Goal: Task Accomplishment & Management: Manage account settings

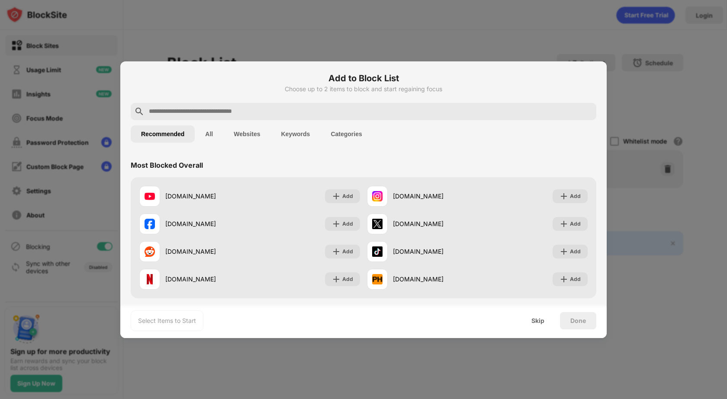
click at [168, 113] on input "text" at bounding box center [370, 111] width 445 height 10
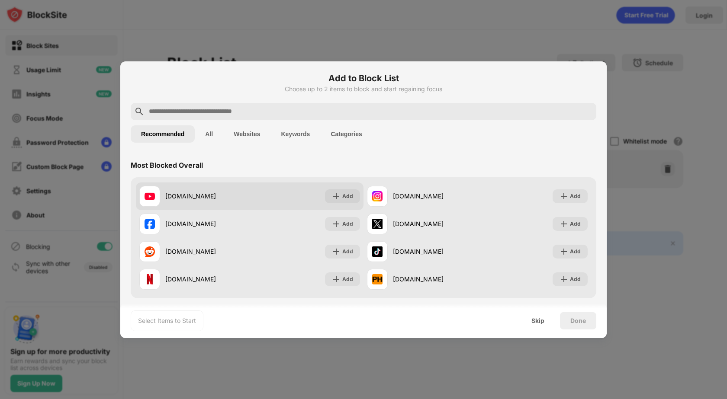
click at [197, 200] on div "[DOMAIN_NAME]" at bounding box center [207, 196] width 84 height 9
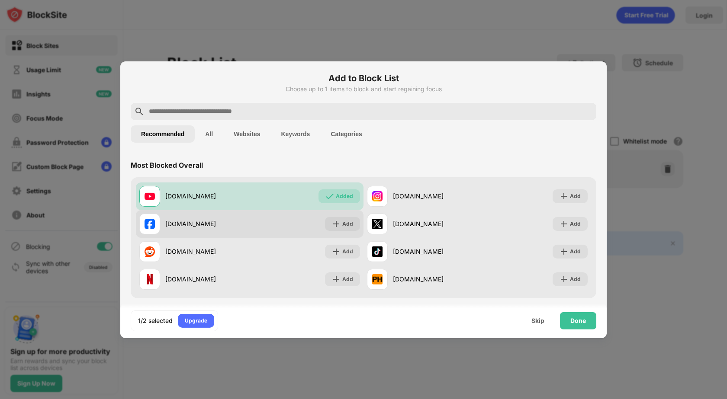
click at [196, 215] on div "[DOMAIN_NAME]" at bounding box center [194, 224] width 110 height 21
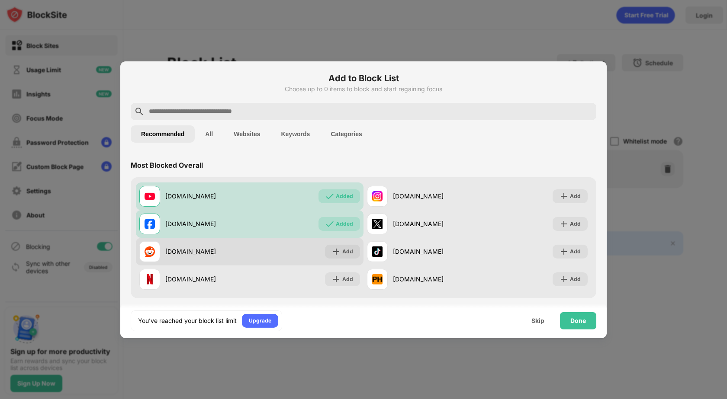
click at [201, 241] on div "[DOMAIN_NAME]" at bounding box center [194, 251] width 110 height 21
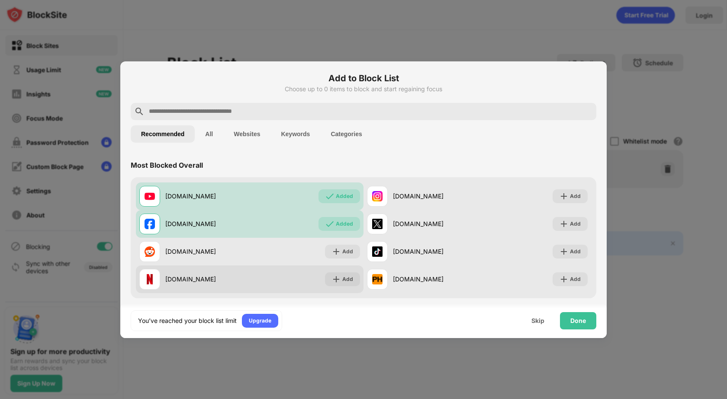
drag, startPoint x: 196, startPoint y: 278, endPoint x: 203, endPoint y: 274, distance: 7.9
click at [195, 278] on div "[DOMAIN_NAME]" at bounding box center [207, 279] width 84 height 9
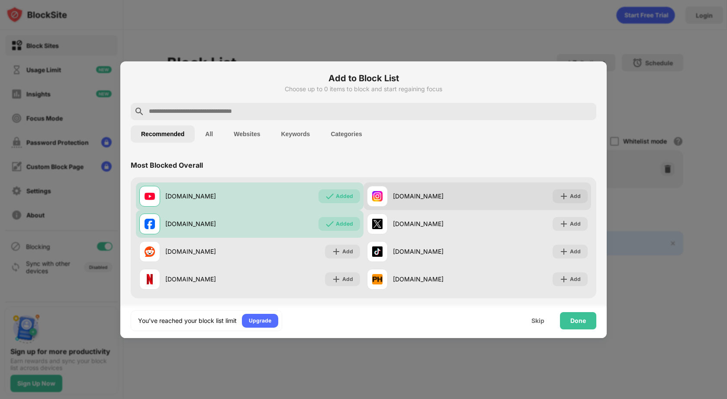
click at [429, 199] on div "[DOMAIN_NAME]" at bounding box center [435, 196] width 84 height 9
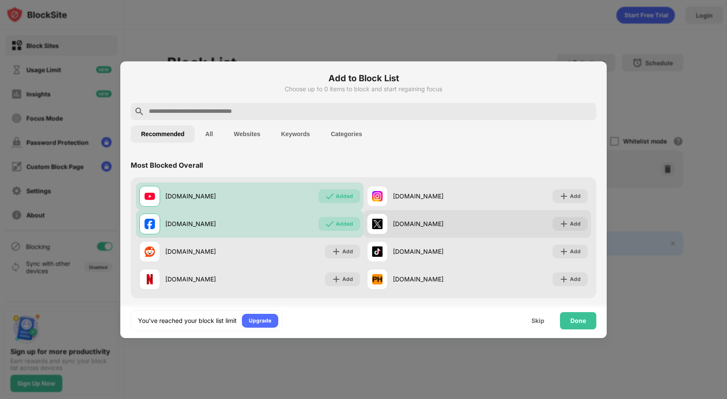
click at [426, 228] on div "[DOMAIN_NAME]" at bounding box center [422, 224] width 110 height 21
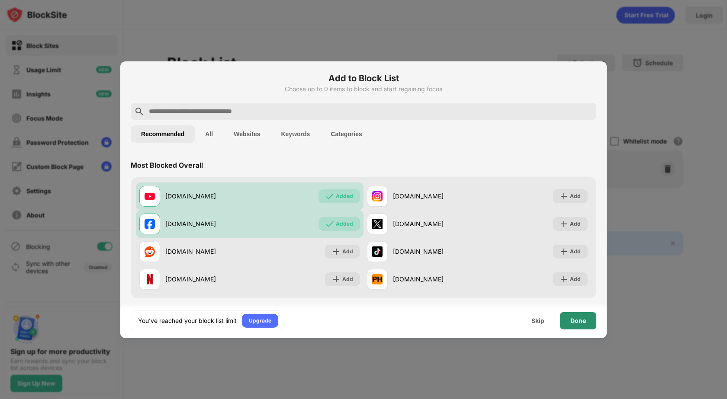
click at [577, 323] on div "Done" at bounding box center [578, 320] width 16 height 7
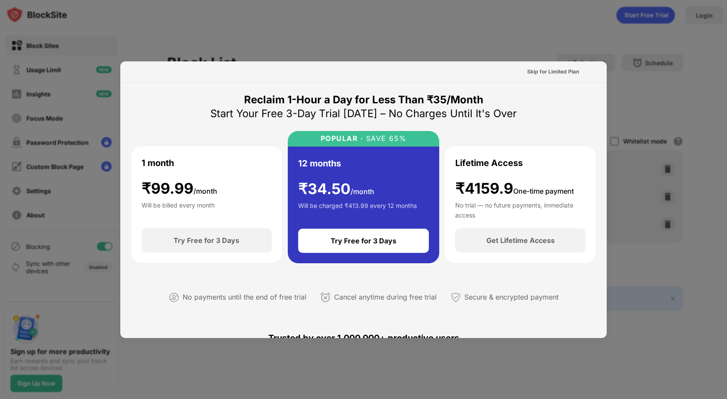
click at [201, 211] on div "Will be billed every month" at bounding box center [177, 209] width 73 height 17
click at [365, 9] on div at bounding box center [363, 199] width 727 height 399
click at [294, 35] on div at bounding box center [363, 199] width 727 height 399
click at [550, 71] on div "Skip for Limited Plan" at bounding box center [553, 71] width 52 height 9
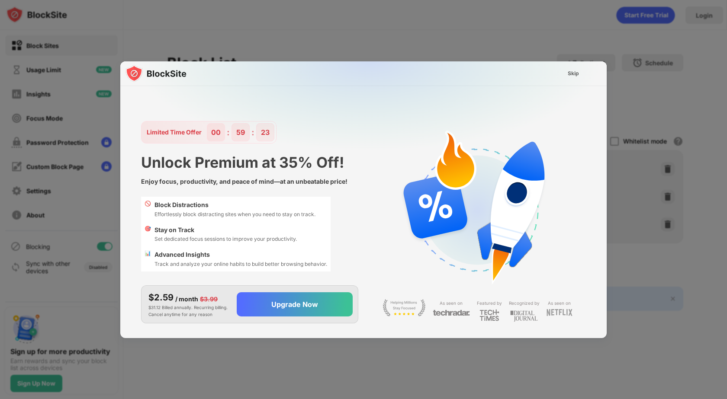
click at [425, 50] on div at bounding box center [363, 199] width 727 height 399
click at [566, 71] on div "Skip" at bounding box center [573, 74] width 25 height 14
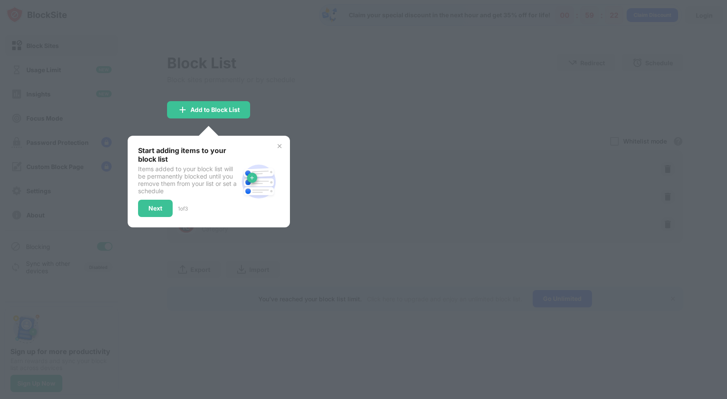
click at [379, 83] on div at bounding box center [363, 199] width 727 height 399
click at [276, 148] on img at bounding box center [279, 146] width 7 height 7
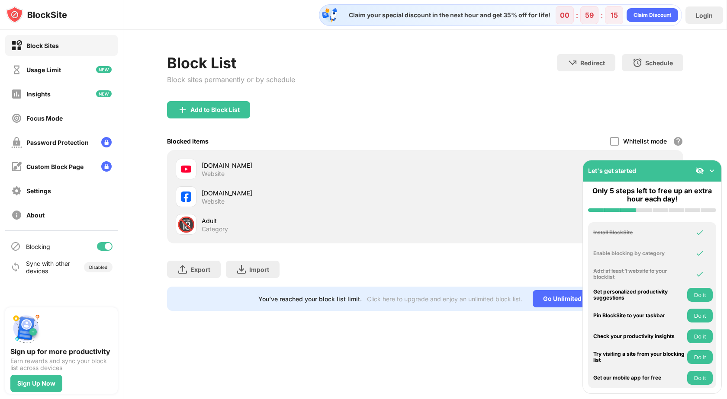
click at [712, 170] on img at bounding box center [711, 171] width 9 height 9
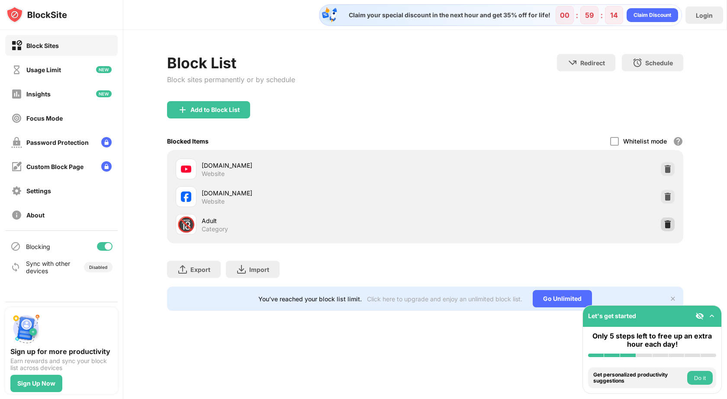
click at [665, 223] on img at bounding box center [667, 224] width 9 height 9
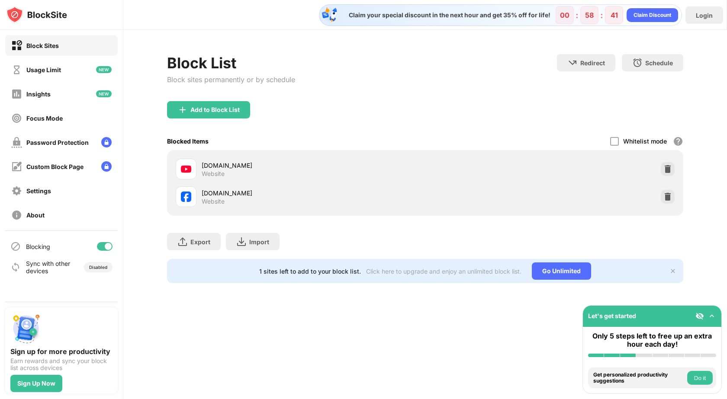
click at [53, 49] on div "Block Sites" at bounding box center [35, 45] width 48 height 11
click at [46, 74] on div "Usage Limit" at bounding box center [36, 69] width 50 height 11
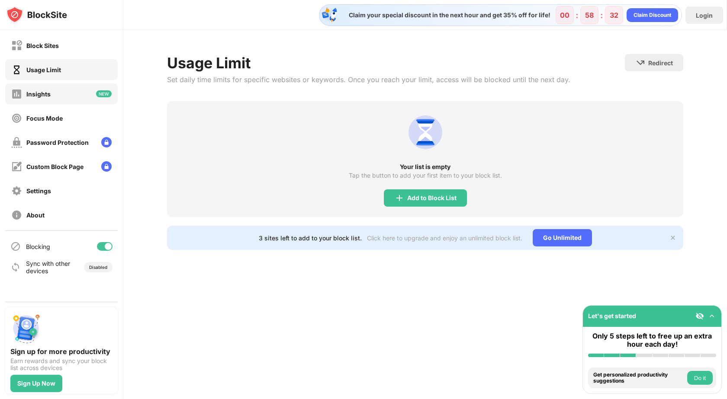
click at [48, 93] on div "Insights" at bounding box center [38, 93] width 24 height 7
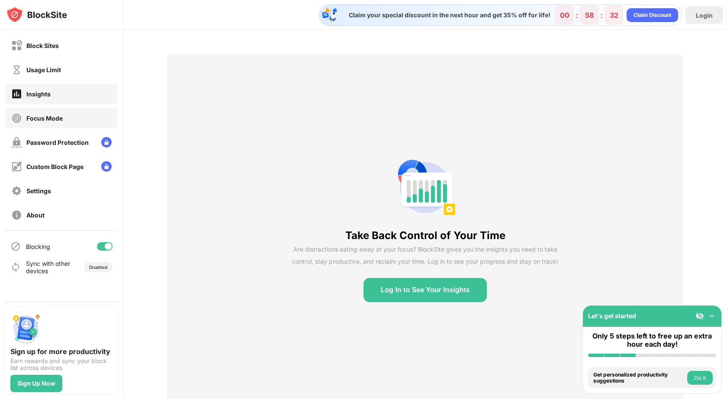
click at [48, 113] on div "Focus Mode" at bounding box center [36, 118] width 51 height 11
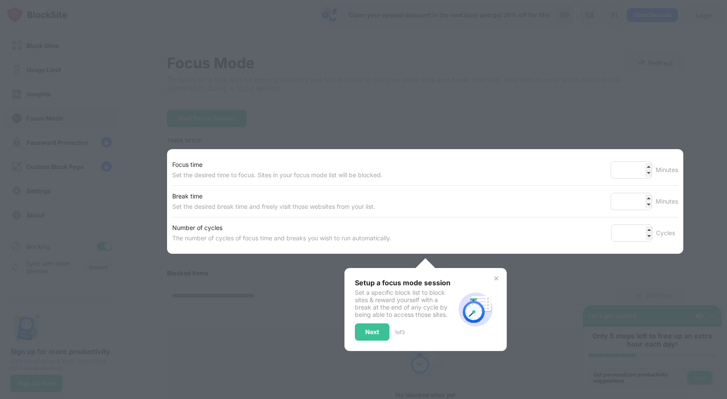
click at [62, 196] on div at bounding box center [363, 199] width 727 height 399
click at [548, 90] on div at bounding box center [363, 199] width 727 height 399
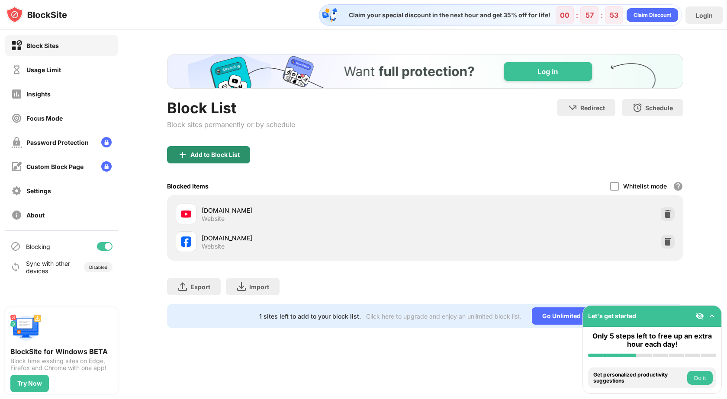
click at [202, 158] on div "Add to Block List" at bounding box center [214, 154] width 49 height 7
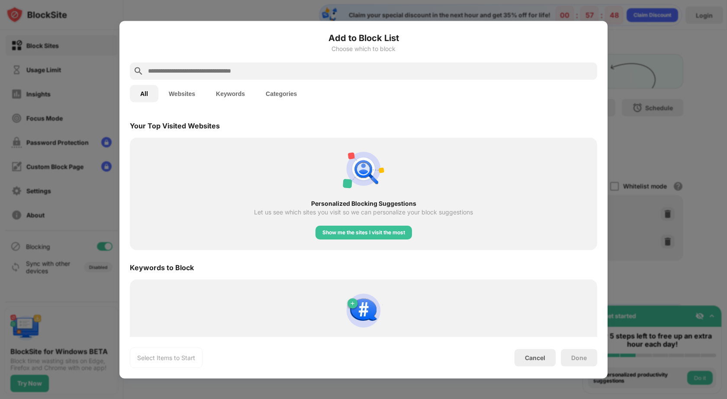
scroll to position [303, 0]
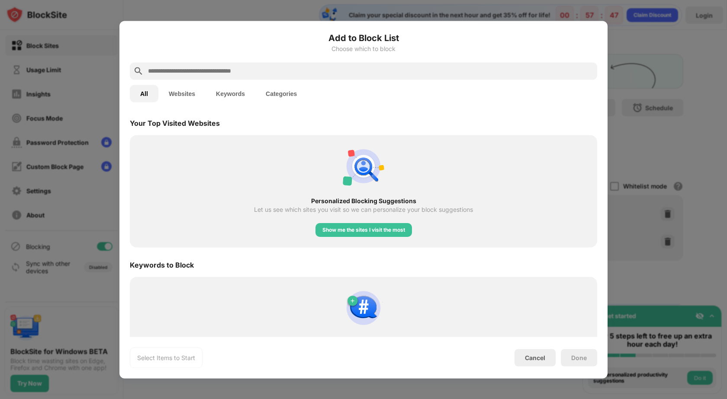
click at [234, 71] on input "text" at bounding box center [370, 71] width 446 height 10
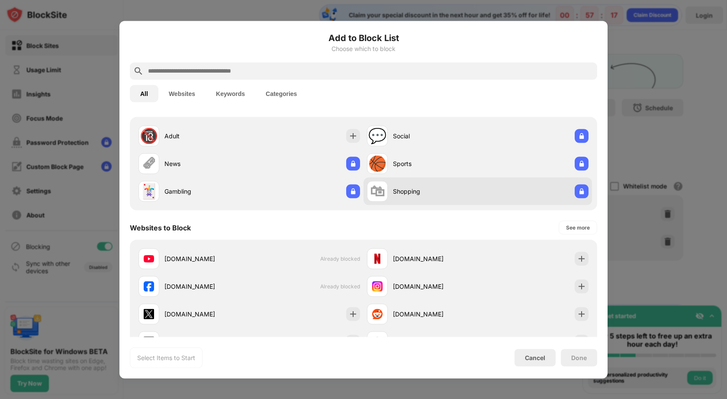
scroll to position [0, 0]
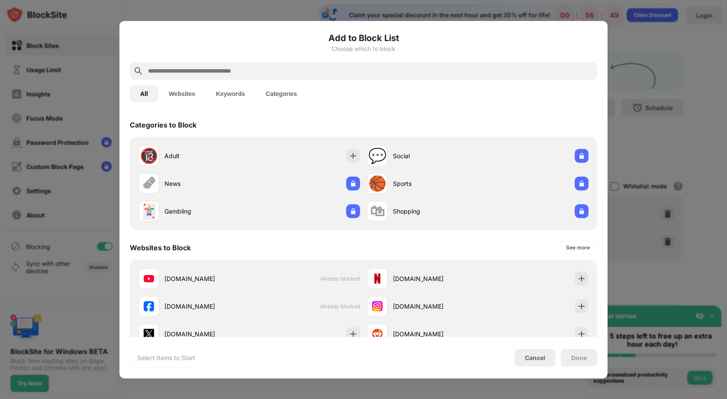
click at [657, 118] on div at bounding box center [363, 199] width 727 height 399
